Goal: Transaction & Acquisition: Purchase product/service

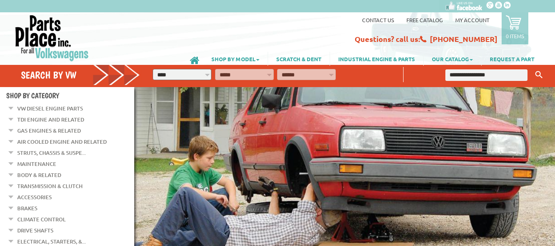
click at [51, 108] on link "VW Diesel Engine Parts" at bounding box center [50, 108] width 66 height 11
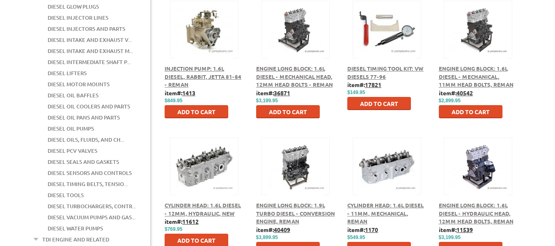
scroll to position [205, 0]
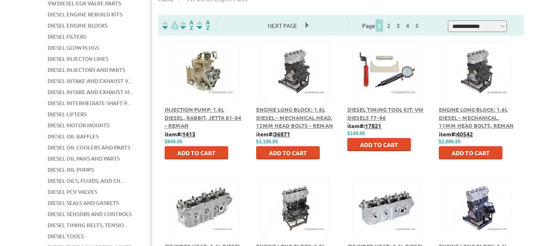
click at [77, 32] on link "Diesel Filters" at bounding box center [67, 36] width 39 height 11
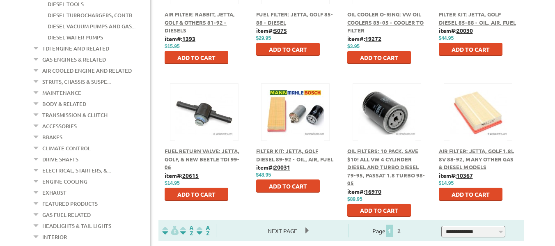
scroll to position [451, 0]
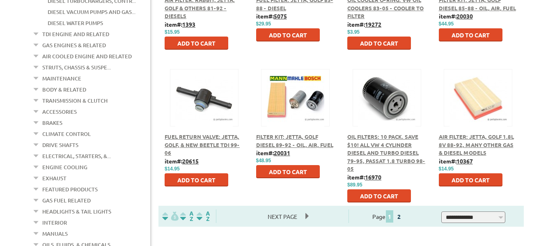
click at [403, 217] on link "2" at bounding box center [398, 216] width 7 height 7
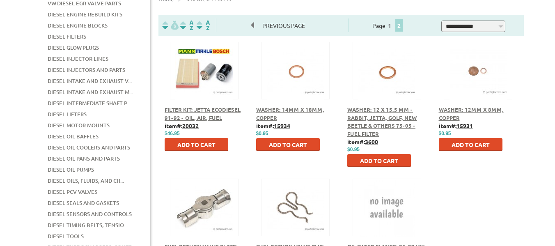
scroll to position [164, 0]
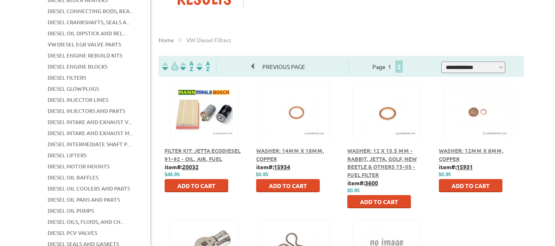
click at [99, 39] on link "VW Diesel EGR Valve Parts" at bounding box center [84, 44] width 73 height 11
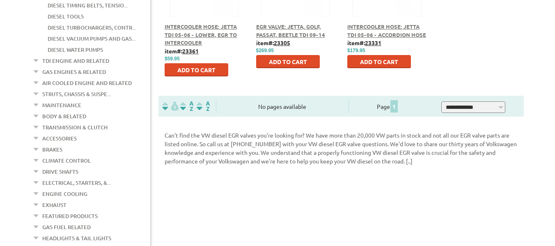
scroll to position [410, 0]
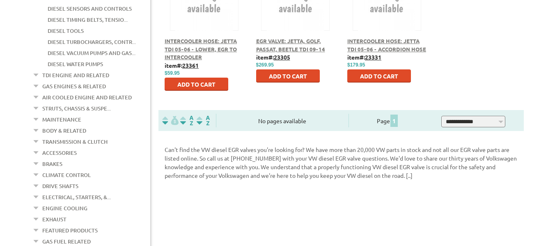
click at [88, 92] on link "Air Cooled Engine and Related" at bounding box center [86, 97] width 89 height 11
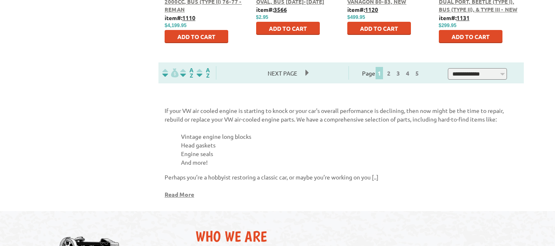
scroll to position [593, 0]
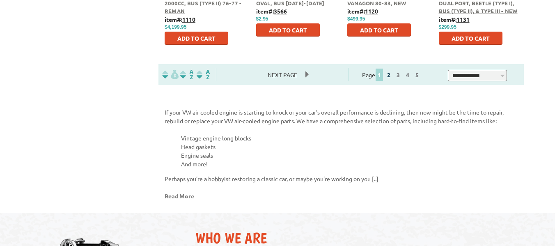
click at [392, 74] on link "2" at bounding box center [388, 74] width 7 height 7
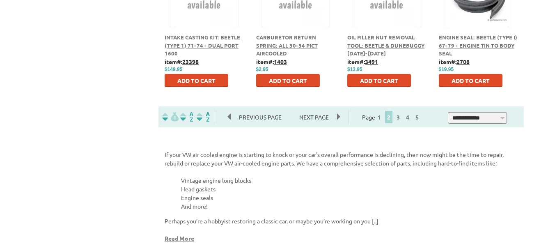
scroll to position [534, 0]
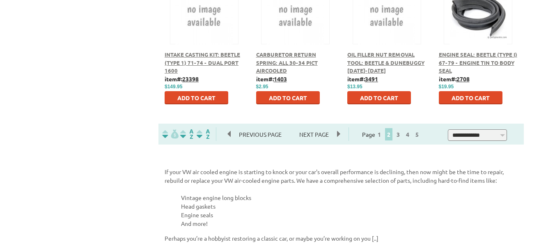
click at [507, 136] on select "**********" at bounding box center [477, 134] width 59 height 11
select select "**********"
click at [453, 129] on select "**********" at bounding box center [477, 134] width 59 height 11
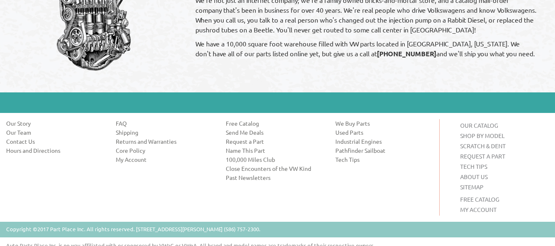
scroll to position [1290, 0]
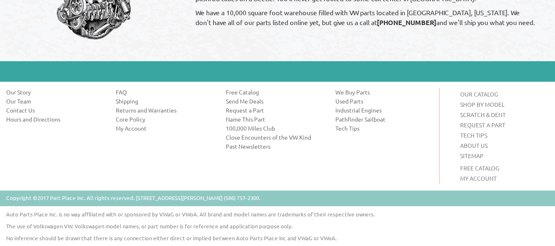
click at [251, 121] on link "Name This Part" at bounding box center [274, 119] width 97 height 8
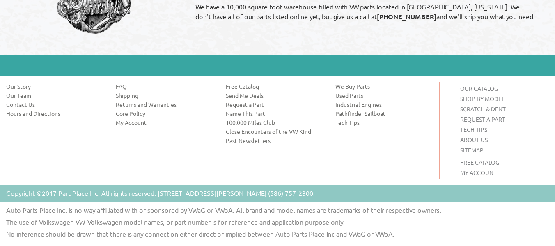
scroll to position [556, 0]
click at [351, 94] on link "Used Parts" at bounding box center [383, 95] width 97 height 8
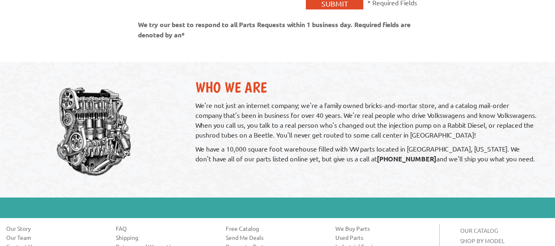
scroll to position [1108, 0]
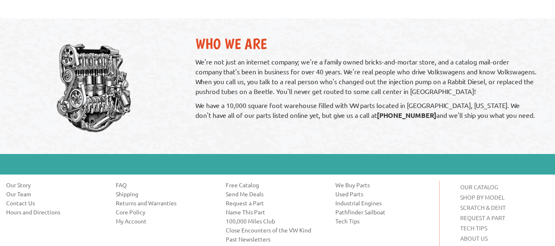
click at [238, 199] on link "Request a Part" at bounding box center [274, 203] width 97 height 8
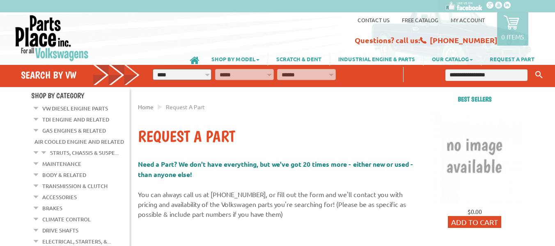
click at [49, 163] on link "Maintenance" at bounding box center [61, 163] width 39 height 11
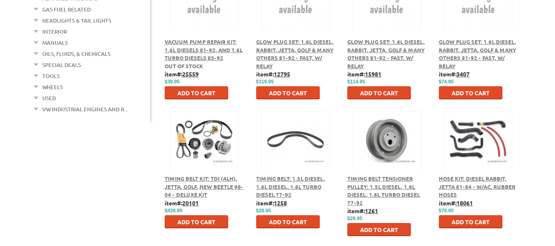
scroll to position [410, 0]
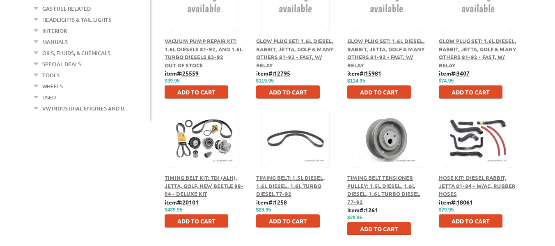
click at [495, 178] on span "Hose Kit: Diesel Rabbit, Jetta 81-84 - w/AC, Rubber Hoses" at bounding box center [477, 185] width 77 height 23
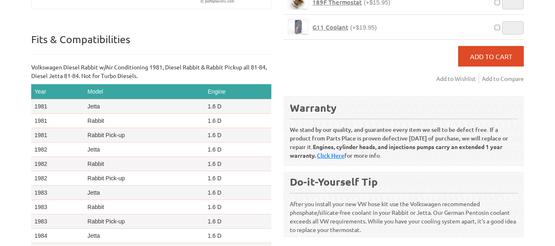
scroll to position [287, 0]
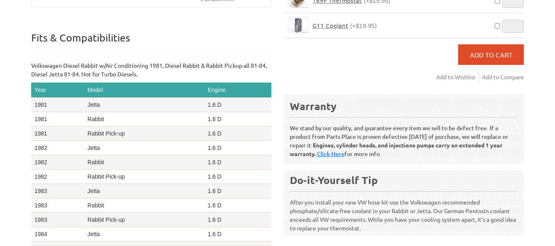
click at [115, 176] on td "Rabbit Pick-up" at bounding box center [144, 177] width 120 height 14
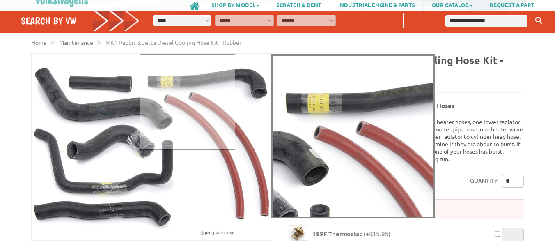
scroll to position [53, 0]
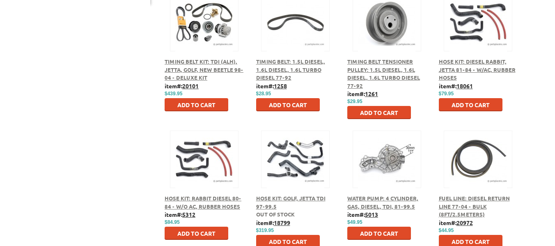
scroll to position [530, 0]
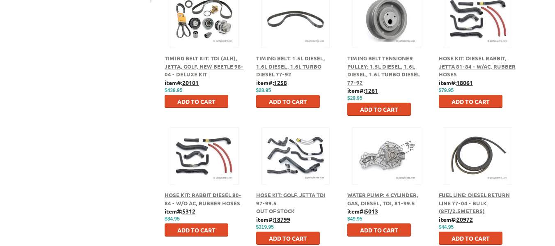
click at [288, 158] on button at bounding box center [295, 155] width 53 height 14
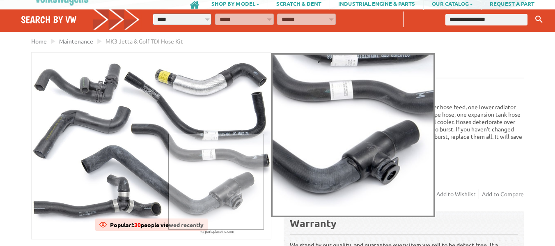
scroll to position [41, 0]
